Goal: Transaction & Acquisition: Obtain resource

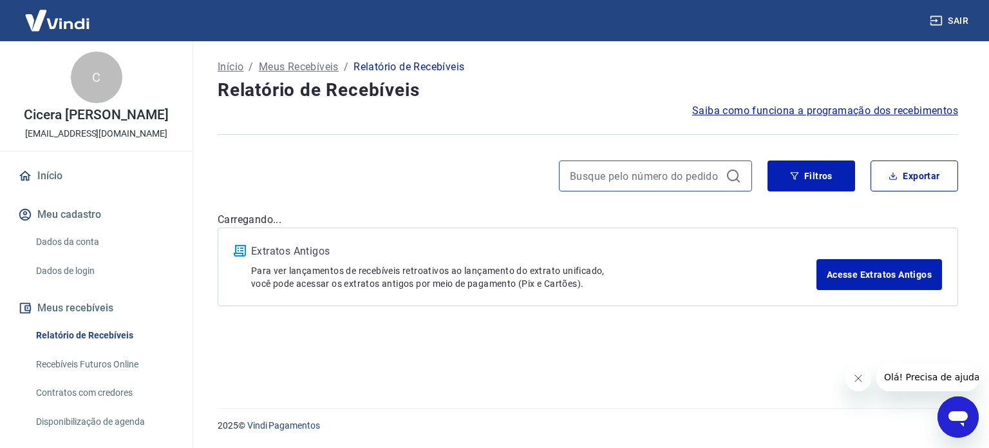
click at [676, 166] on input at bounding box center [645, 175] width 151 height 19
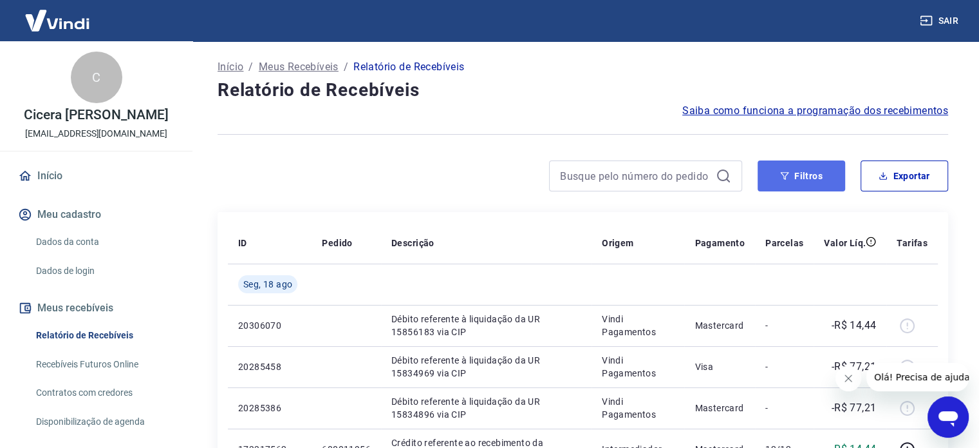
click at [802, 172] on button "Filtros" at bounding box center [802, 175] width 88 height 31
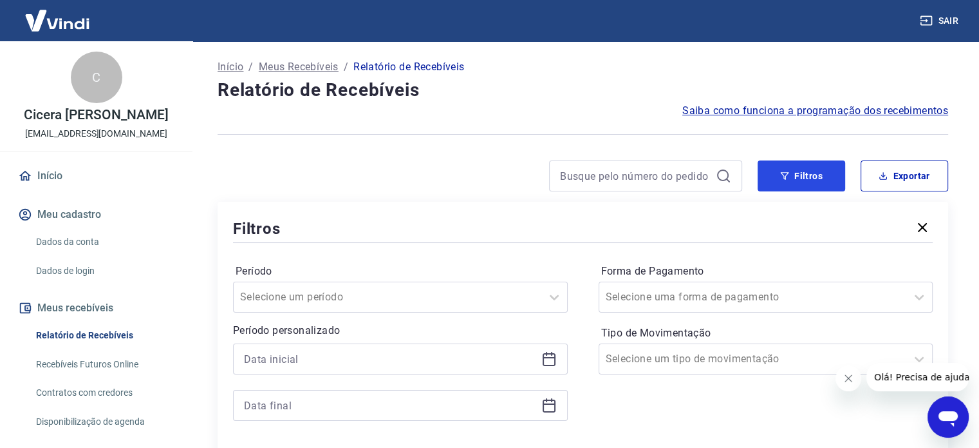
scroll to position [193, 0]
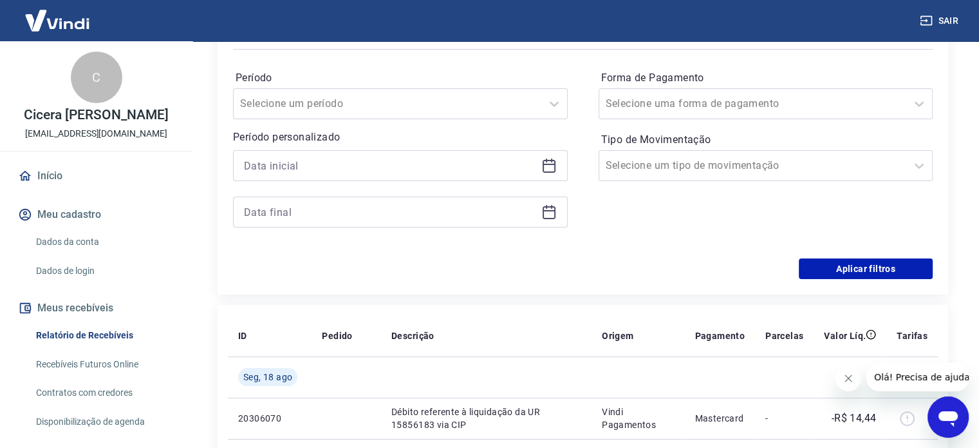
click at [545, 166] on icon at bounding box center [549, 165] width 15 height 15
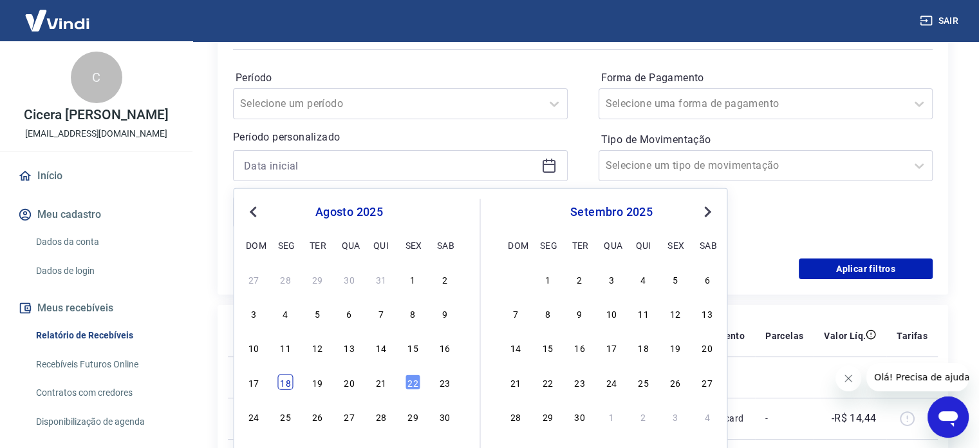
click at [288, 384] on div "18" at bounding box center [285, 380] width 15 height 15
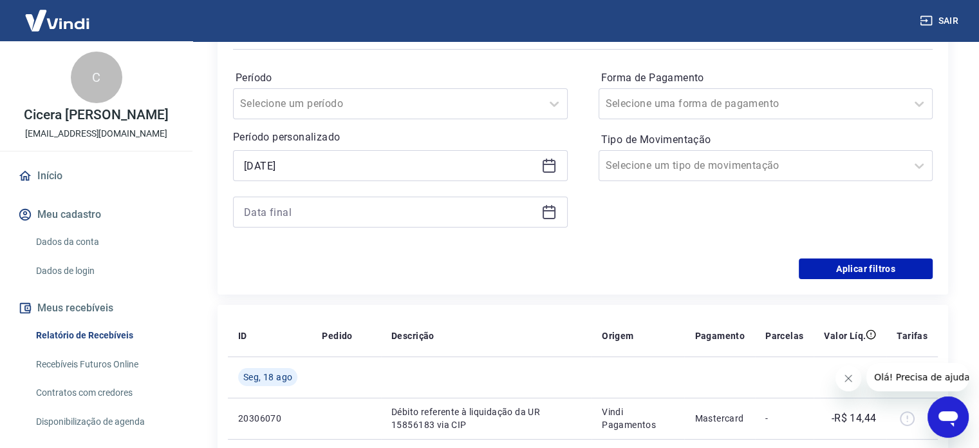
type input "18/08/2025"
click at [544, 211] on icon at bounding box center [549, 210] width 13 height 1
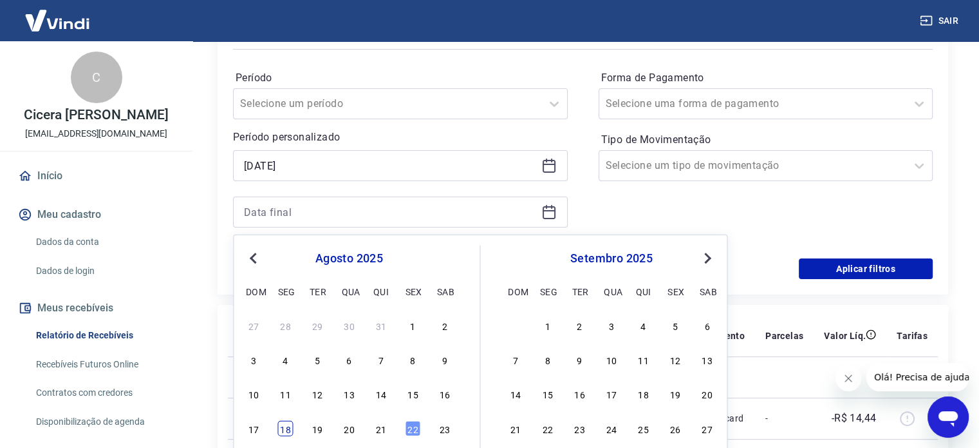
click at [283, 429] on div "18" at bounding box center [285, 427] width 15 height 15
type input "18/08/2025"
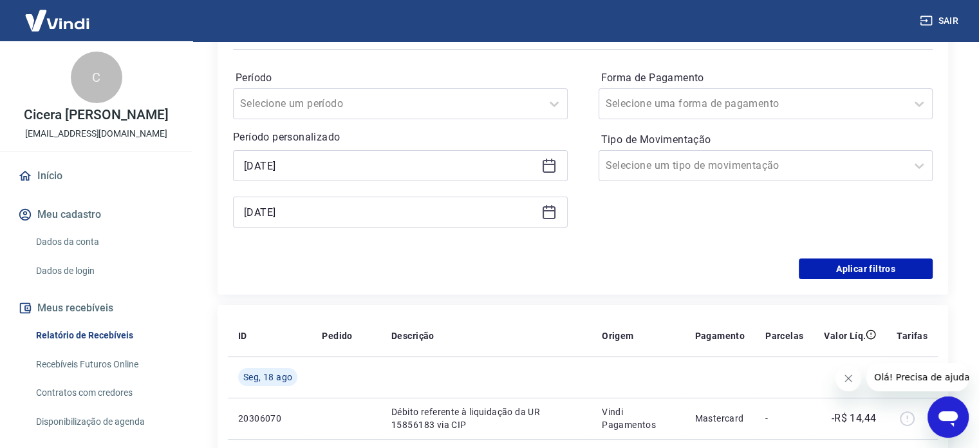
click at [283, 429] on td "20306070" at bounding box center [270, 417] width 84 height 41
click at [864, 274] on button "Aplicar filtros" at bounding box center [866, 268] width 134 height 21
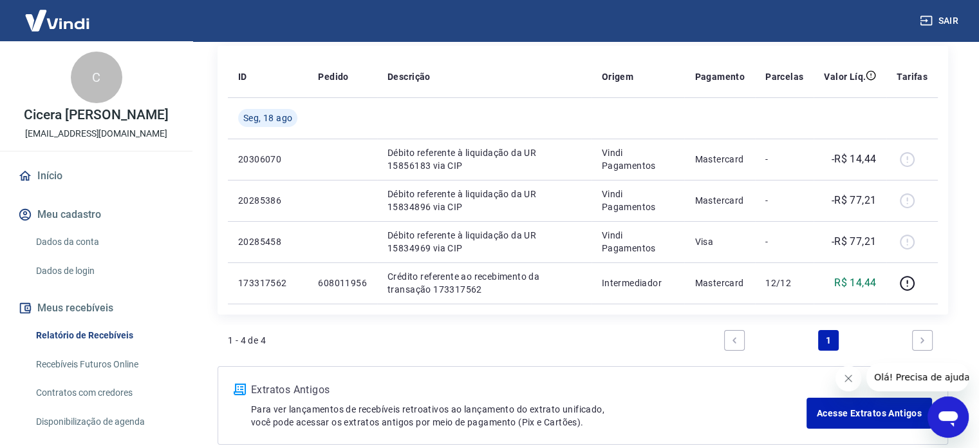
scroll to position [193, 0]
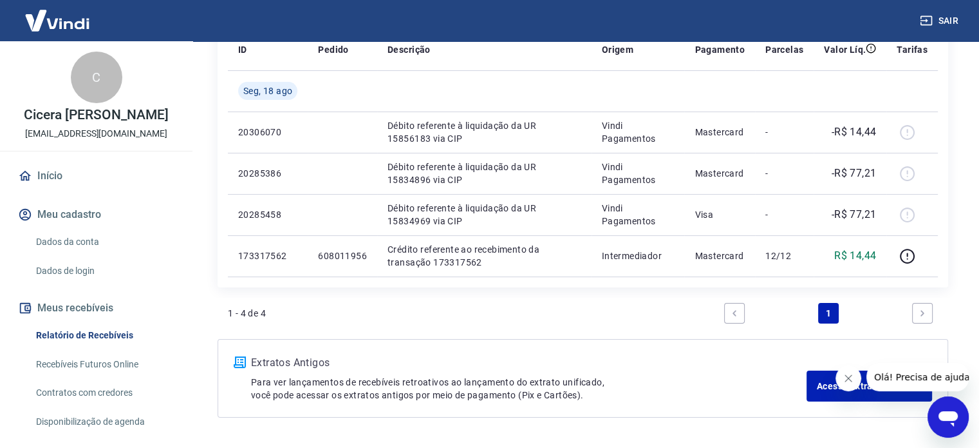
drag, startPoint x: 636, startPoint y: 308, endPoint x: 571, endPoint y: 329, distance: 67.6
click at [571, 329] on div "1 - 4 de 4 1" at bounding box center [583, 318] width 731 height 41
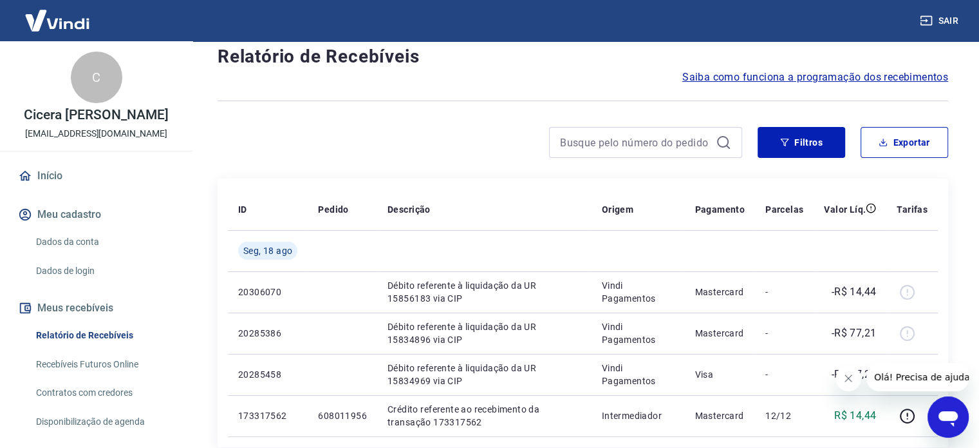
scroll to position [0, 0]
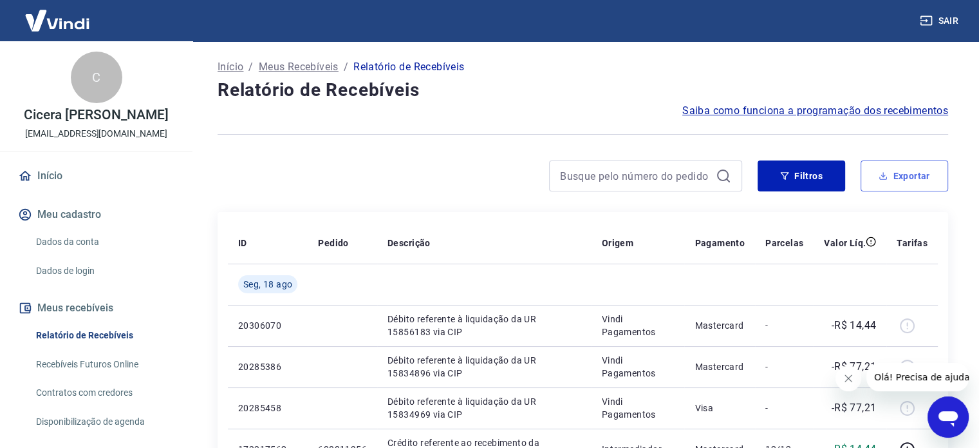
click at [898, 165] on button "Exportar" at bounding box center [905, 175] width 88 height 31
type input "18/08/2025"
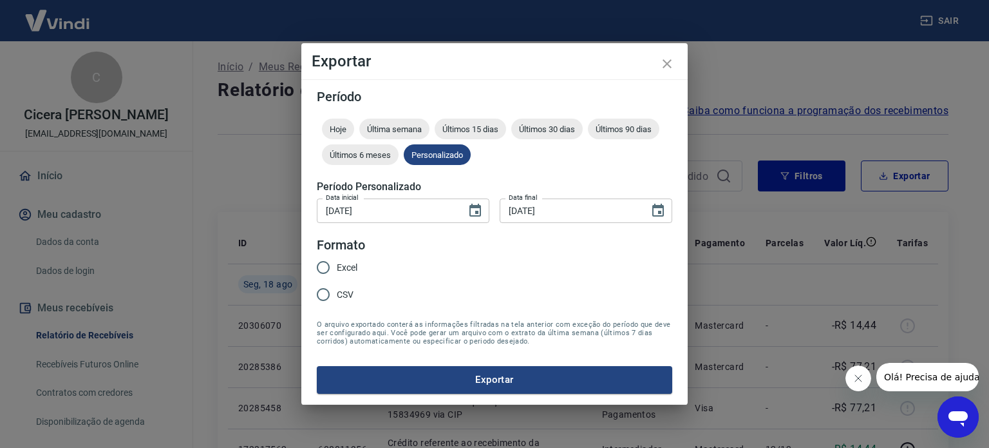
click at [326, 268] on input "Excel" at bounding box center [323, 267] width 27 height 27
radio input "true"
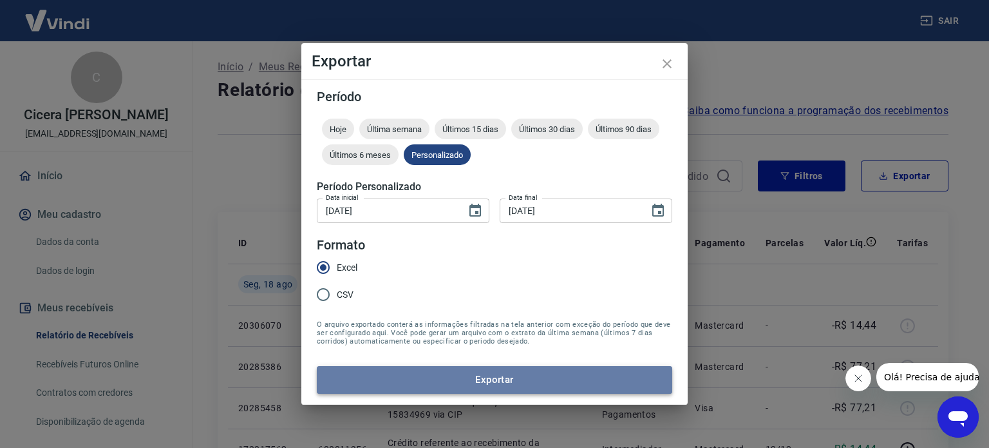
click at [379, 378] on button "Exportar" at bounding box center [494, 379] width 355 height 27
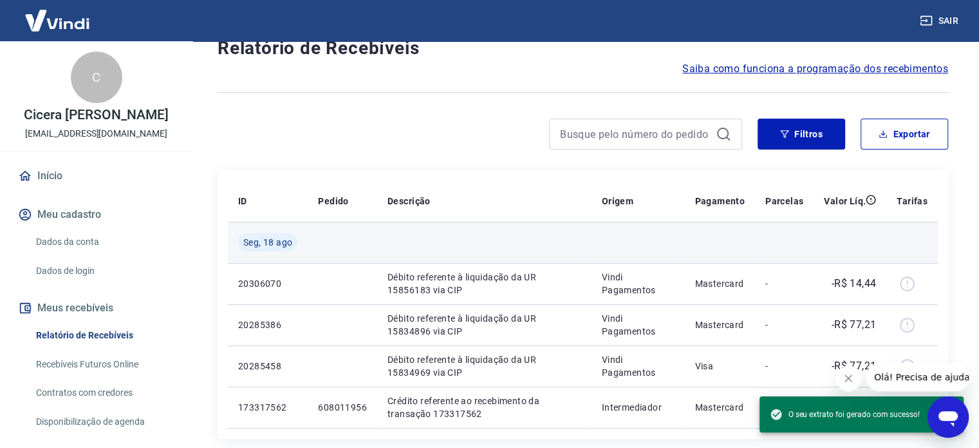
scroll to position [64, 0]
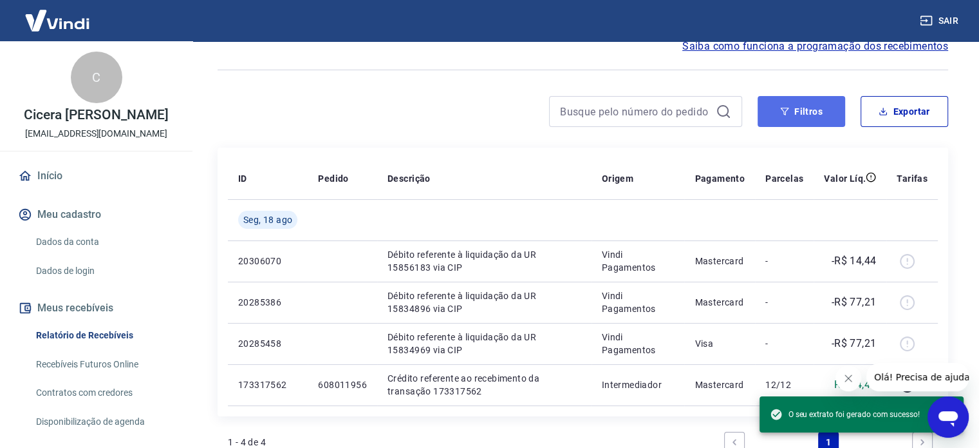
click at [777, 120] on button "Filtros" at bounding box center [802, 111] width 88 height 31
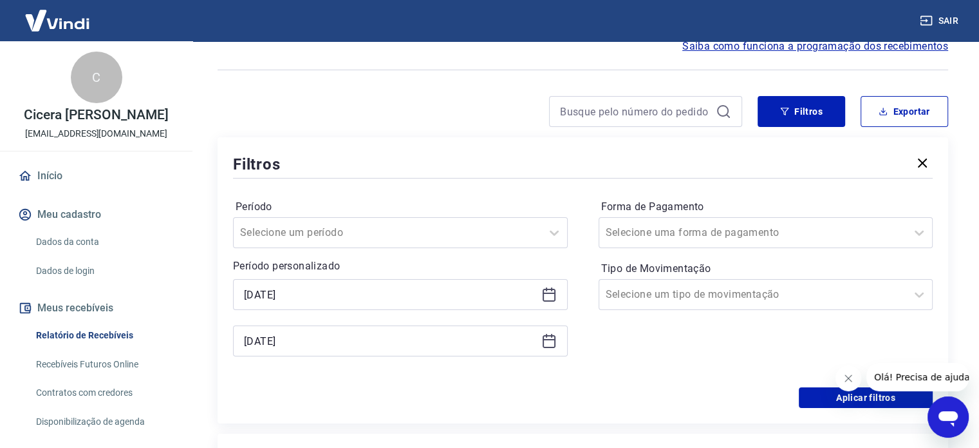
click at [547, 292] on icon at bounding box center [549, 294] width 15 height 15
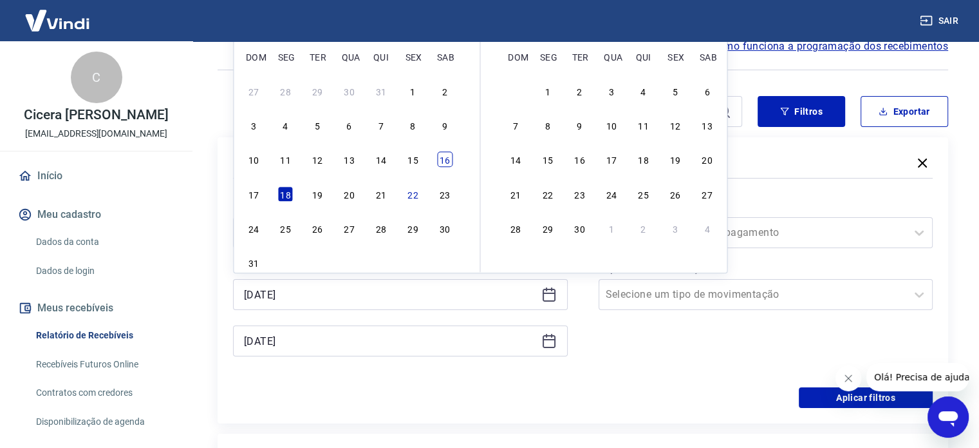
click at [444, 162] on div "16" at bounding box center [444, 159] width 15 height 15
type input "16/08/2025"
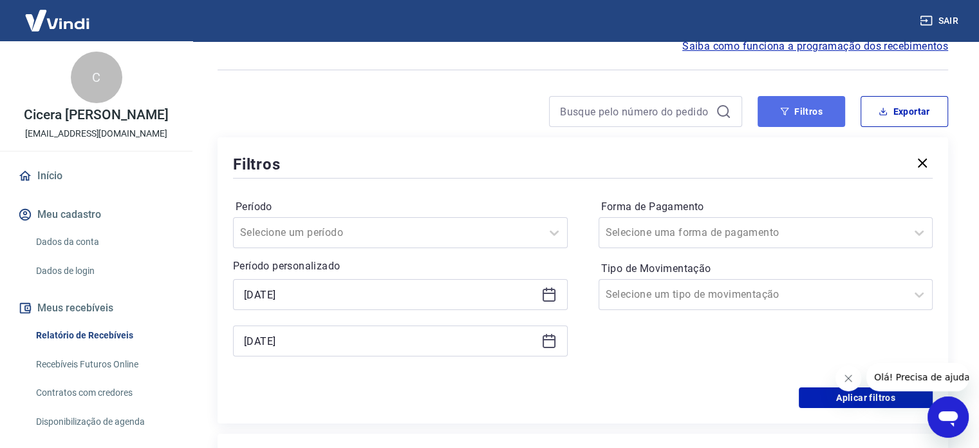
click at [796, 116] on button "Filtros" at bounding box center [802, 111] width 88 height 31
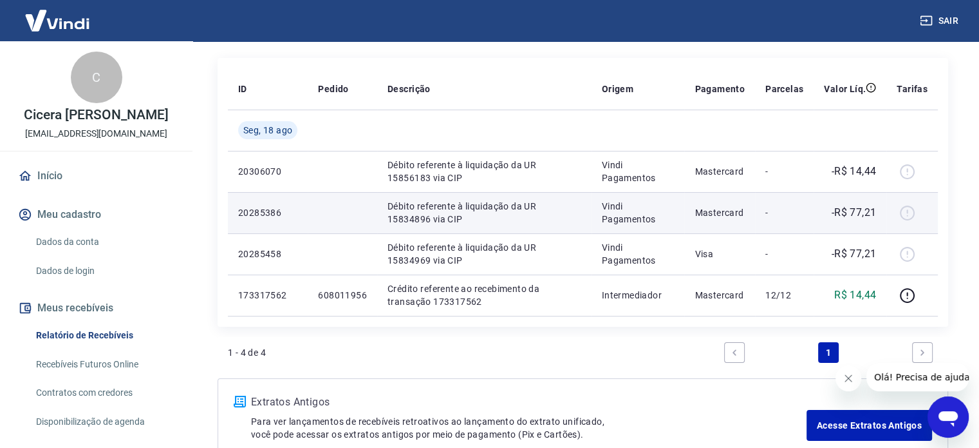
scroll to position [104, 0]
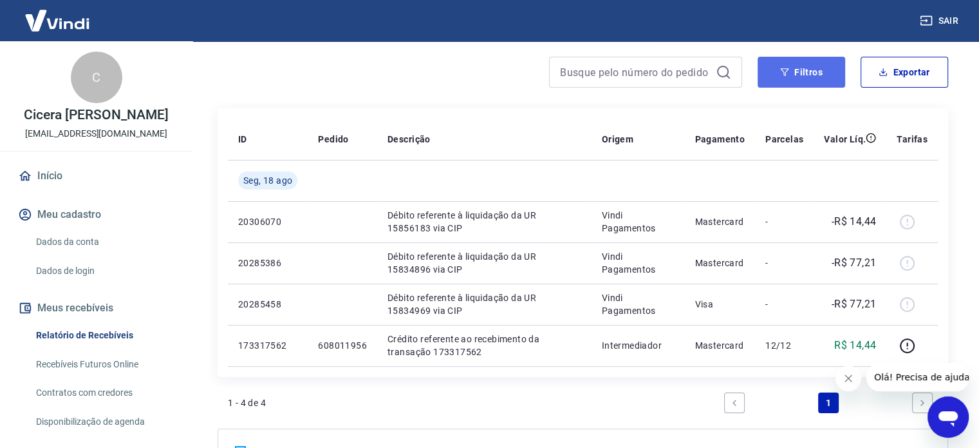
click at [788, 82] on button "Filtros" at bounding box center [802, 72] width 88 height 31
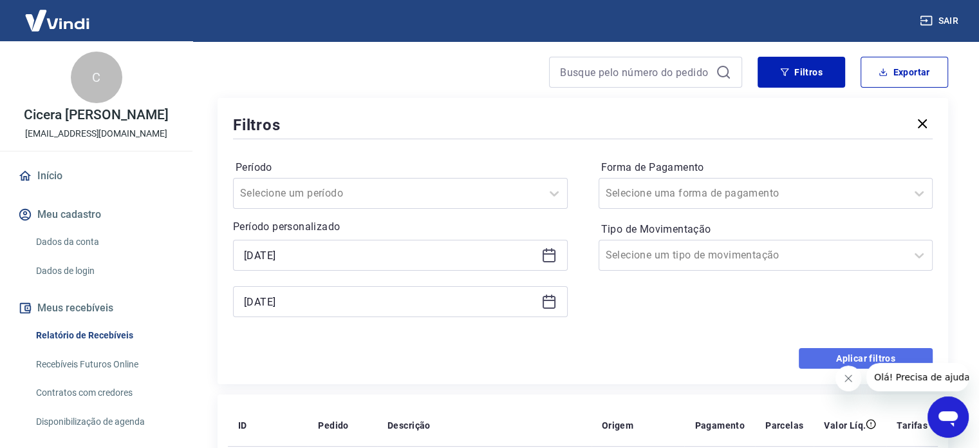
click at [853, 354] on button "Aplicar filtros" at bounding box center [866, 358] width 134 height 21
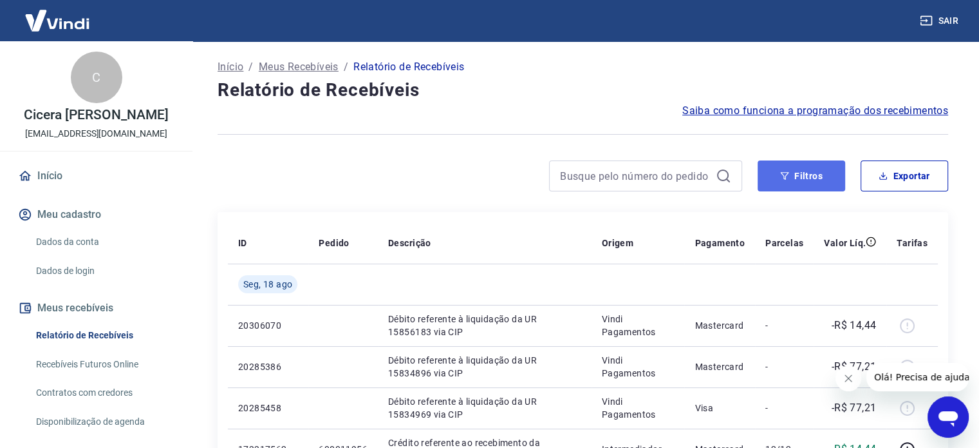
click at [813, 173] on button "Filtros" at bounding box center [802, 175] width 88 height 31
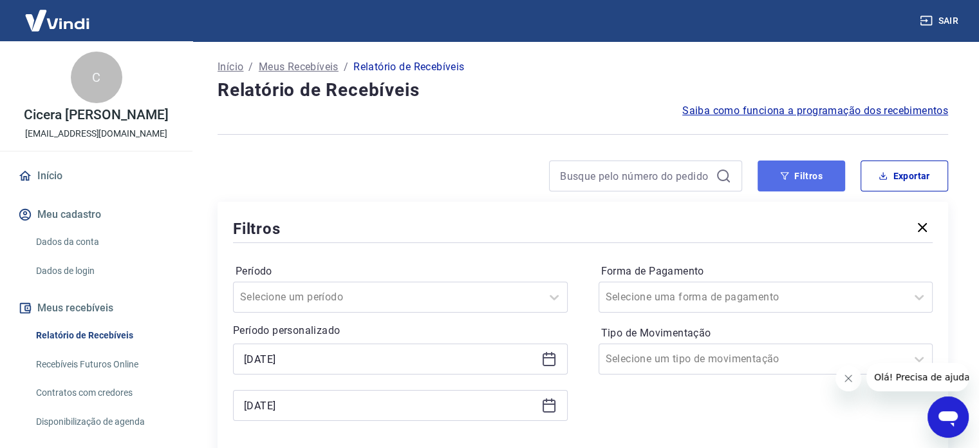
click at [826, 180] on button "Filtros" at bounding box center [802, 175] width 88 height 31
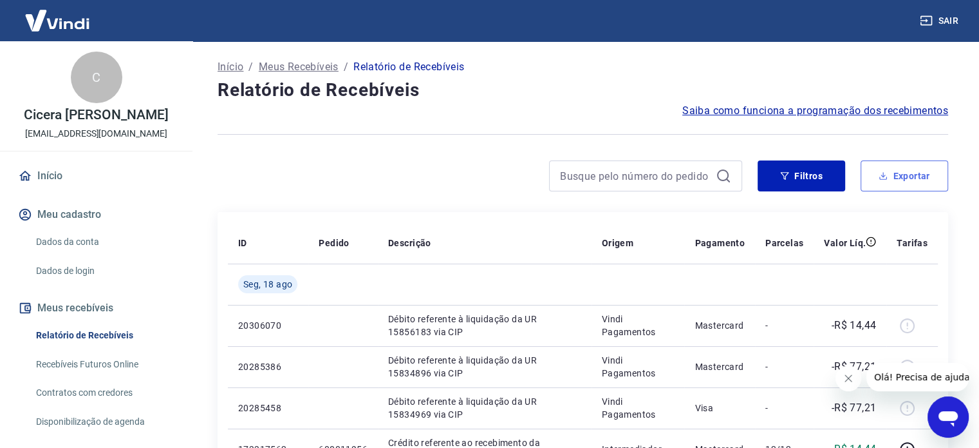
click at [916, 172] on button "Exportar" at bounding box center [905, 175] width 88 height 31
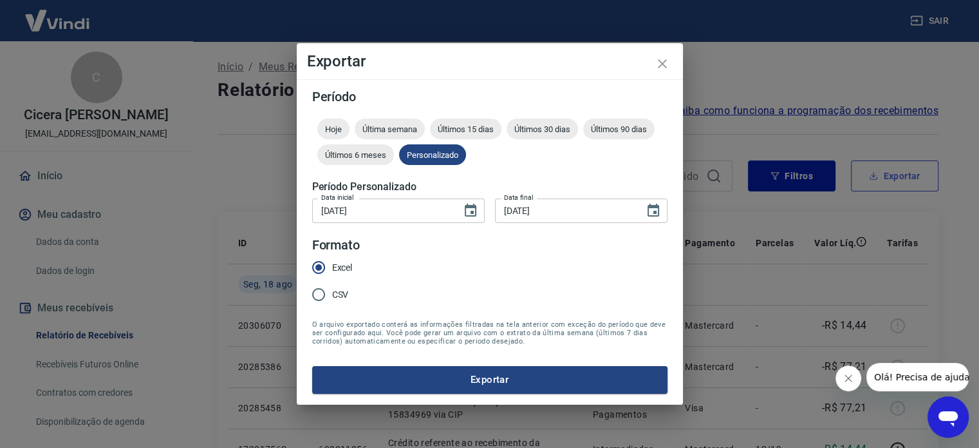
type input "16/08/2025"
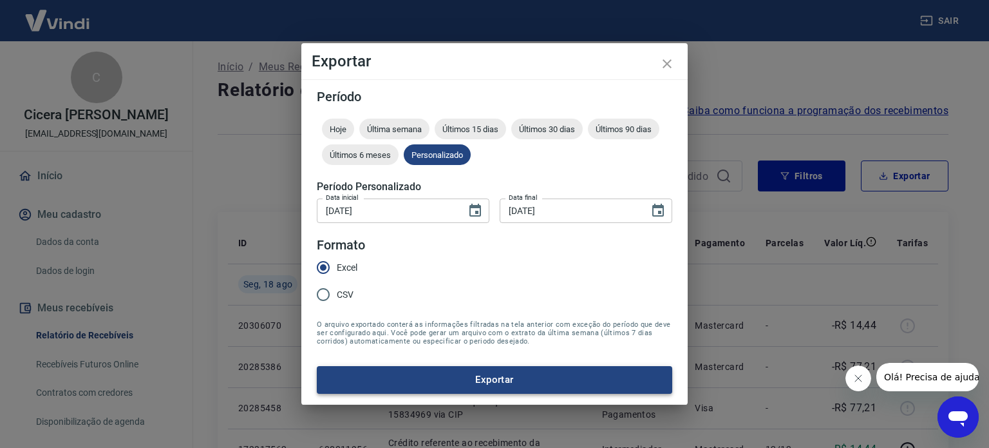
click at [494, 382] on button "Exportar" at bounding box center [494, 379] width 355 height 27
